Goal: Information Seeking & Learning: Learn about a topic

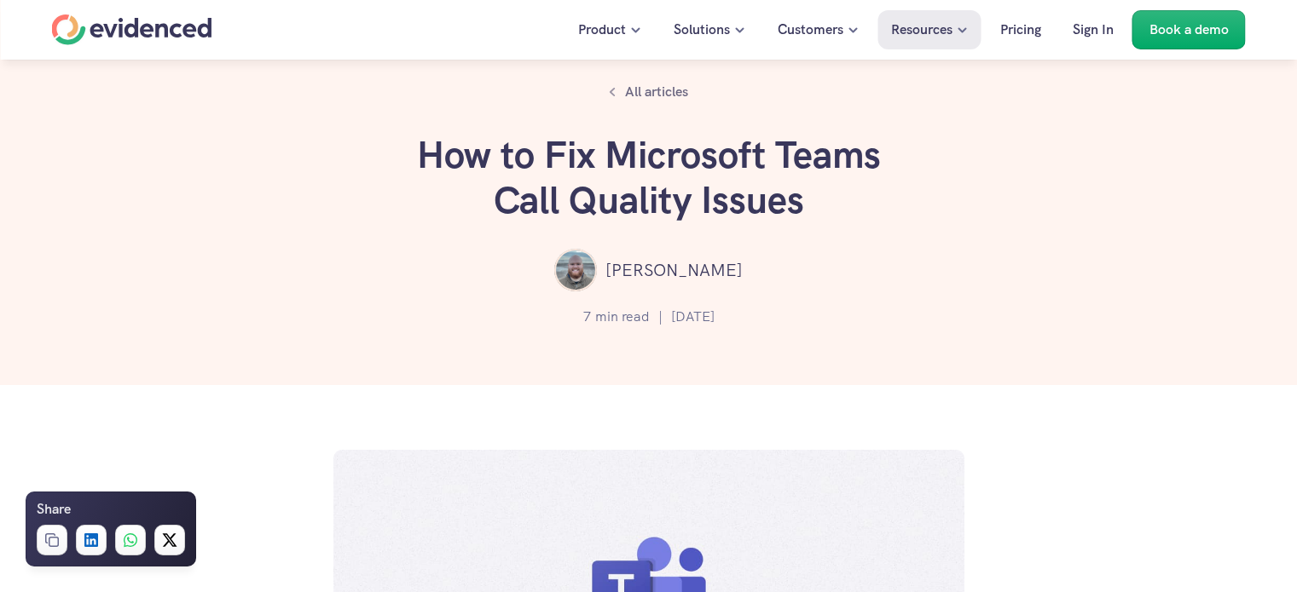
scroll to position [938, 0]
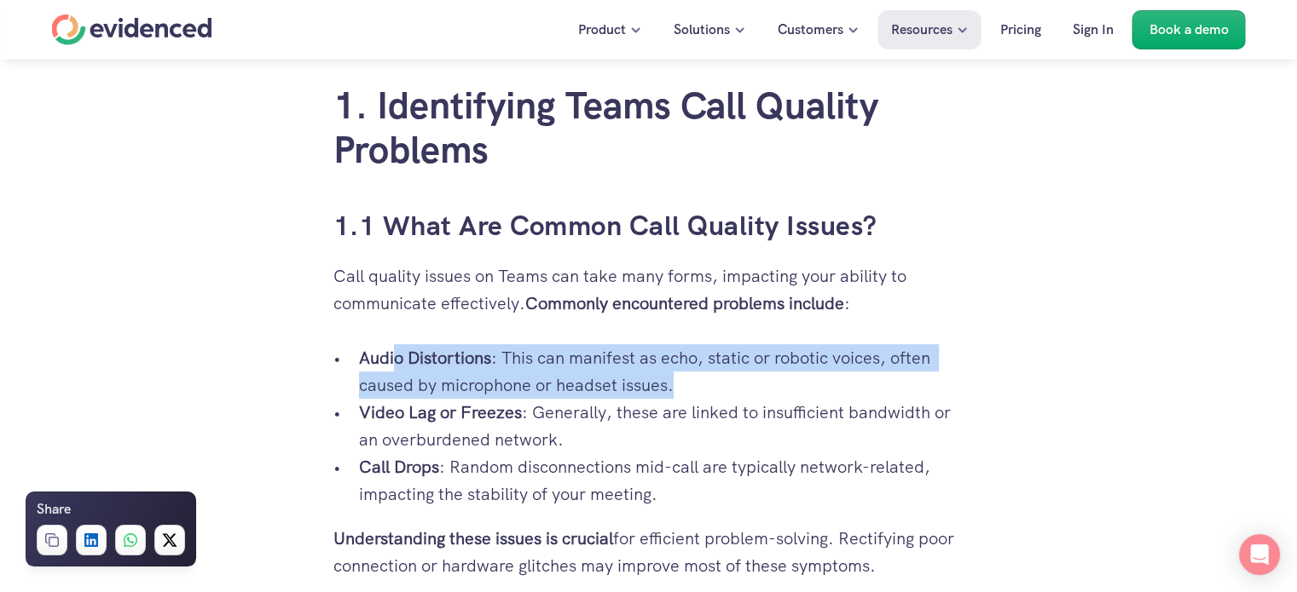
drag, startPoint x: 393, startPoint y: 356, endPoint x: 734, endPoint y: 387, distance: 342.4
click at [734, 387] on p "Audio Distortions : This can manifest as echo, static or robotic voices, often …" at bounding box center [661, 371] width 605 height 55
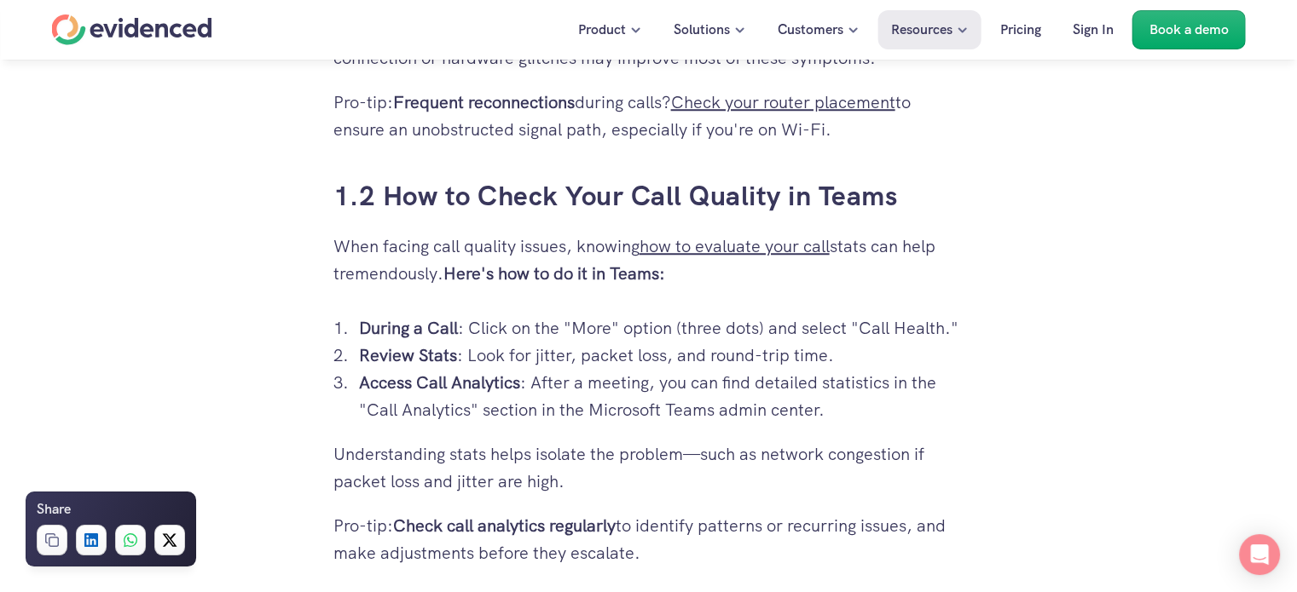
scroll to position [1449, 0]
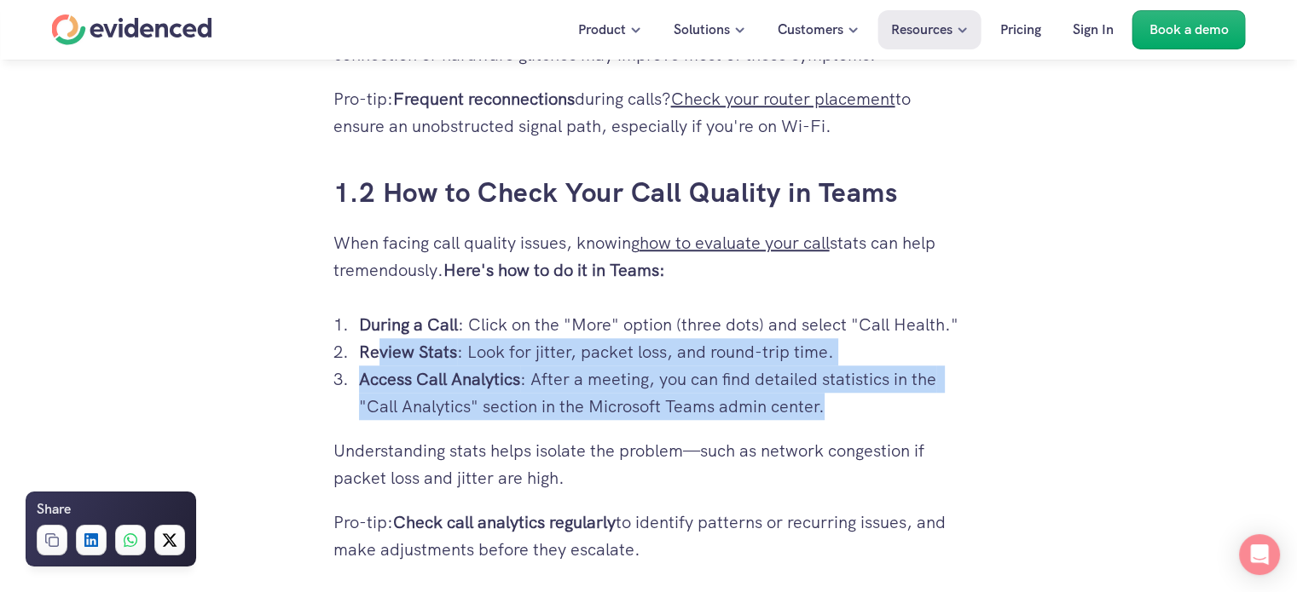
drag, startPoint x: 375, startPoint y: 347, endPoint x: 847, endPoint y: 421, distance: 478.0
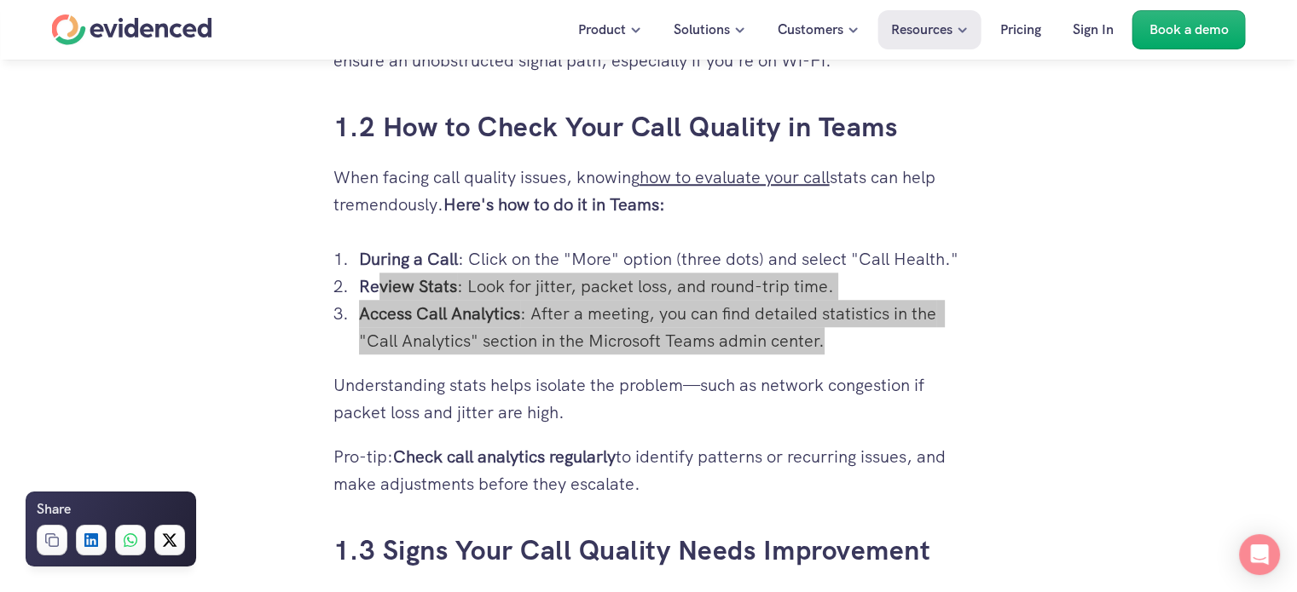
scroll to position [1790, 0]
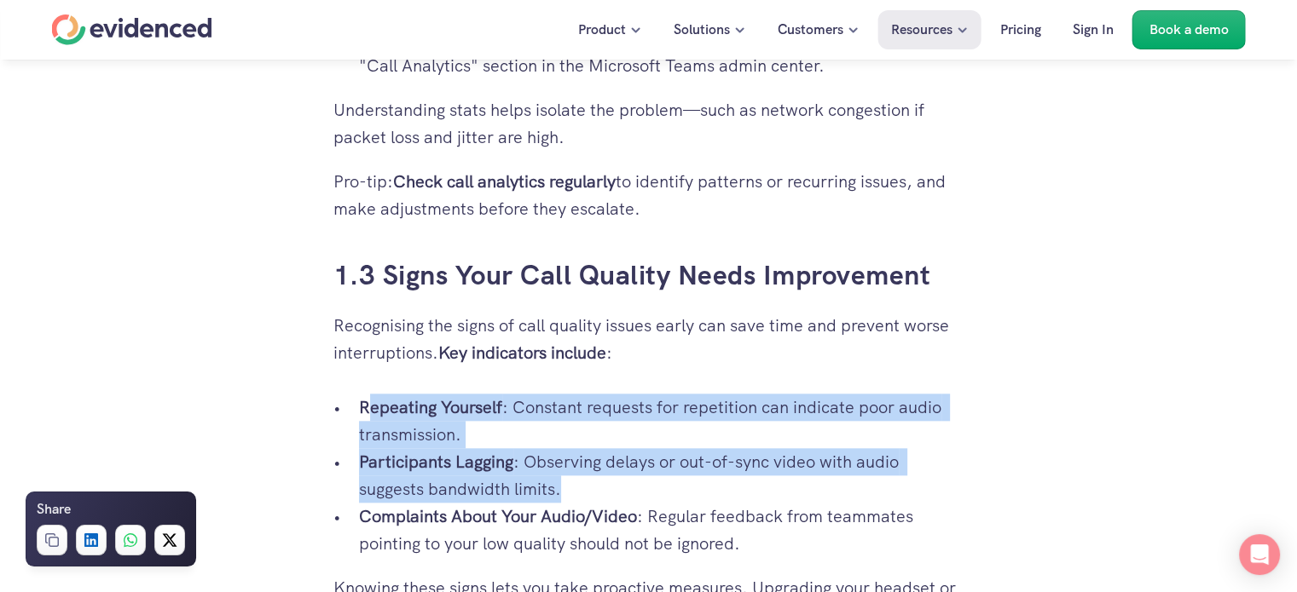
drag, startPoint x: 371, startPoint y: 407, endPoint x: 850, endPoint y: 477, distance: 484.0
click at [850, 477] on ul "Repeating Yourself : Constant requests for repetition can indicate poor audio t…" at bounding box center [648, 476] width 631 height 164
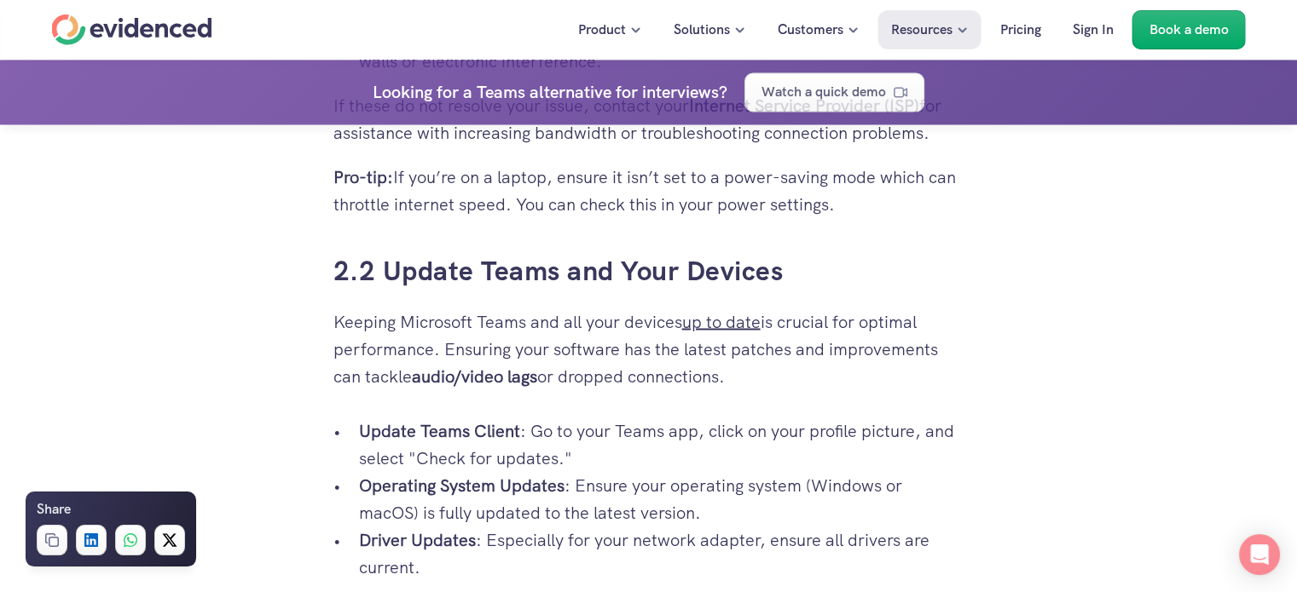
scroll to position [2984, 0]
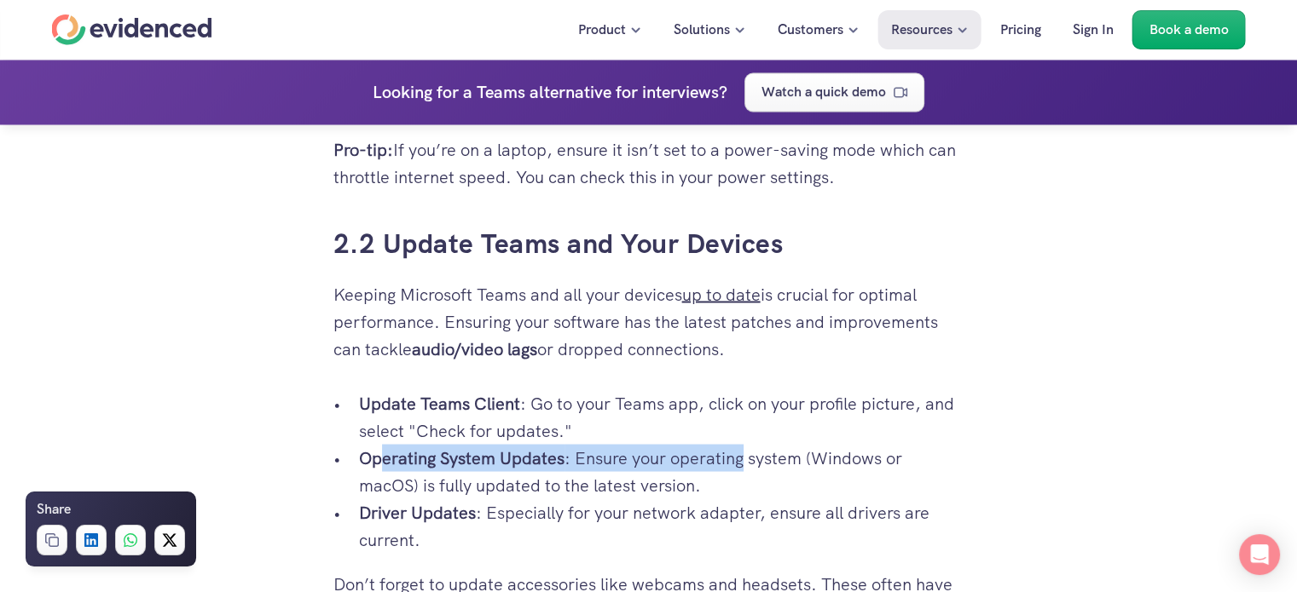
drag, startPoint x: 380, startPoint y: 463, endPoint x: 740, endPoint y: 463, distance: 359.7
click at [740, 463] on p "Operating System Updates : Ensure your operating system (Windows or macOS) is f…" at bounding box center [661, 471] width 605 height 55
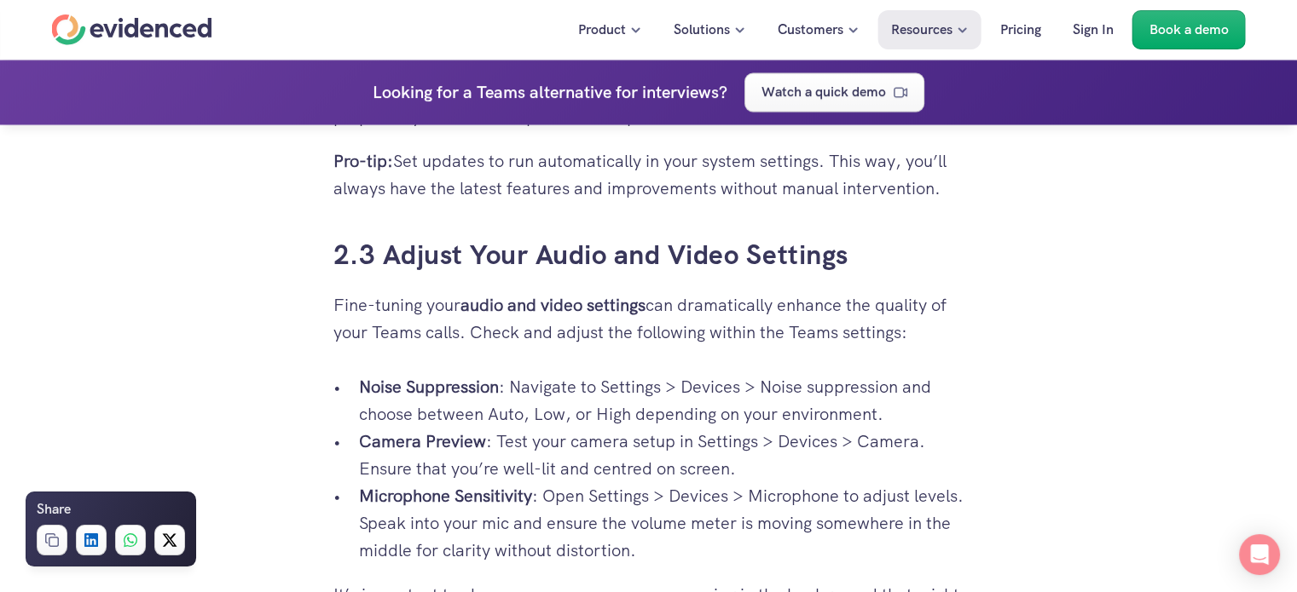
scroll to position [3495, 0]
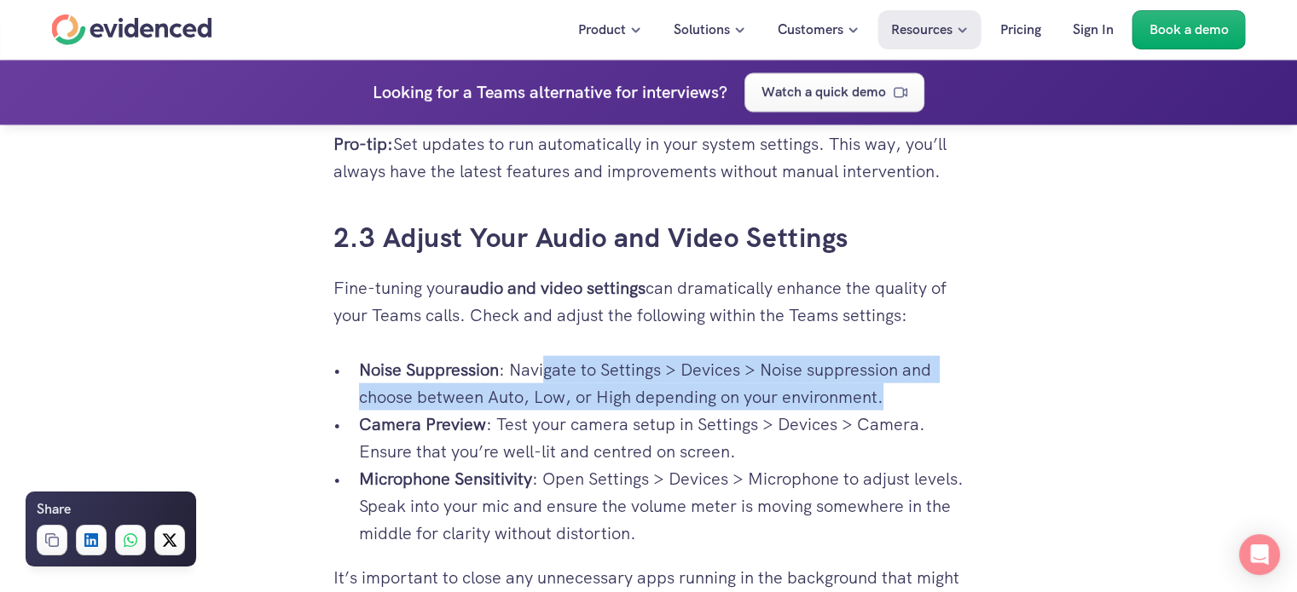
drag, startPoint x: 544, startPoint y: 361, endPoint x: 918, endPoint y: 388, distance: 375.2
click at [918, 388] on p "Noise Suppression : Navigate to Settings > Devices > Noise suppression and choo…" at bounding box center [661, 383] width 605 height 55
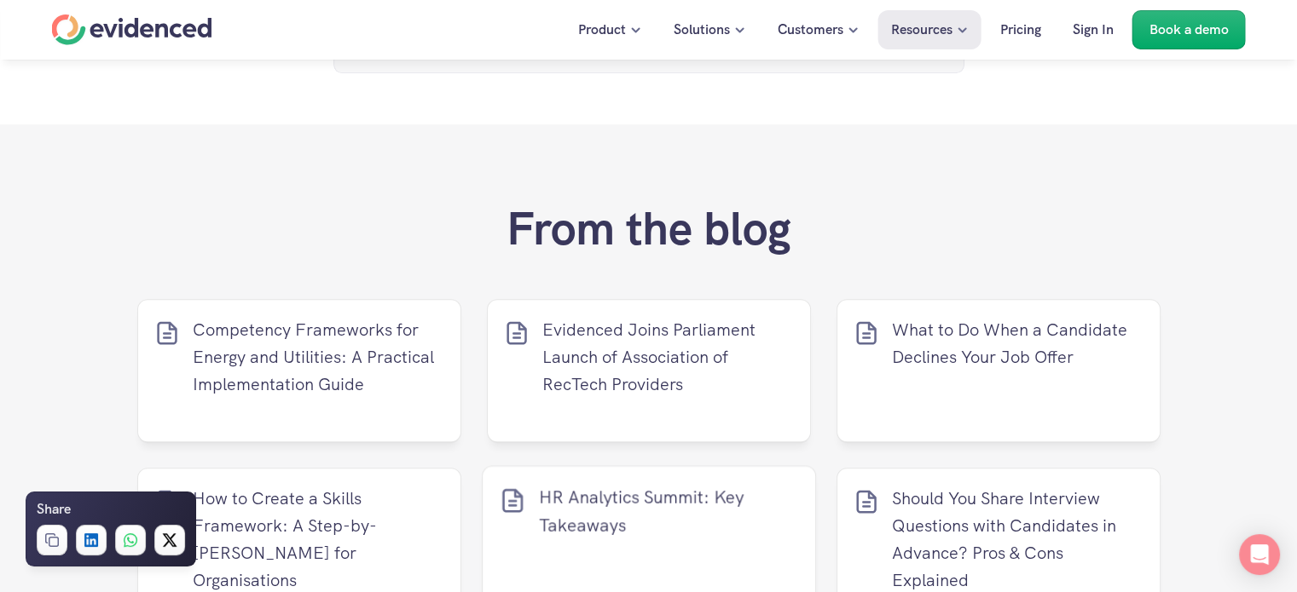
scroll to position [6905, 0]
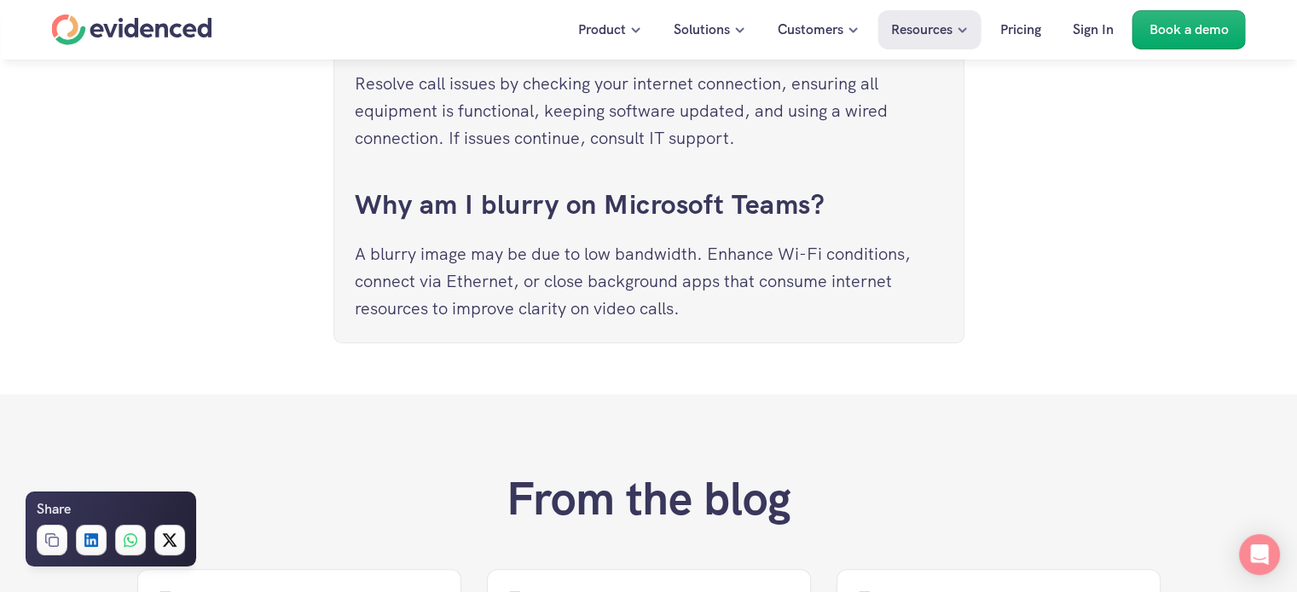
drag, startPoint x: 448, startPoint y: 253, endPoint x: 953, endPoint y: 257, distance: 504.7
drag, startPoint x: 973, startPoint y: 342, endPoint x: 869, endPoint y: 507, distance: 195.4
